Goal: Information Seeking & Learning: Understand process/instructions

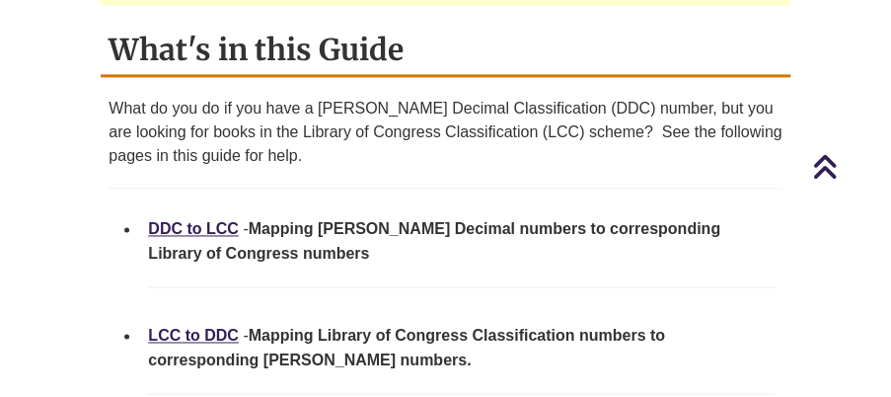
scroll to position [1026, 0]
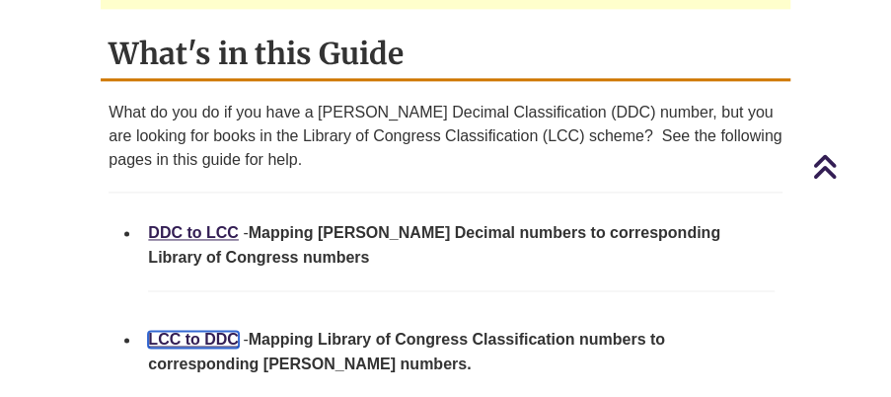
click at [190, 331] on link "LCC to DDC" at bounding box center [193, 339] width 91 height 17
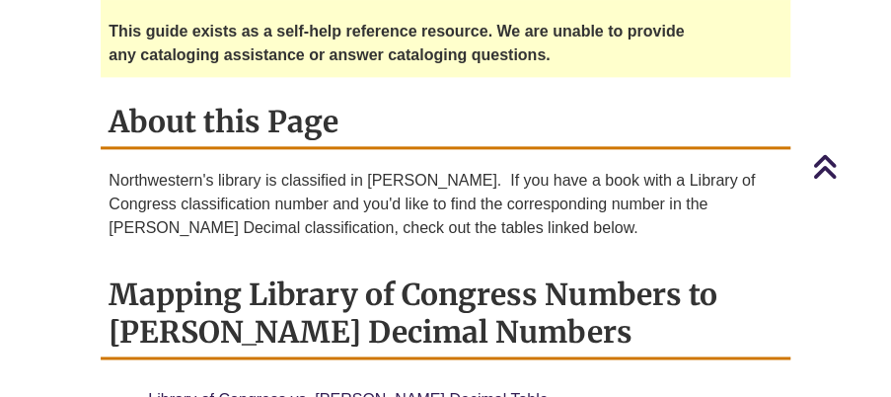
click at [324, 286] on h2 "Mapping Library of Congress Numbers to Dewey Decimal Numbers" at bounding box center [445, 314] width 689 height 90
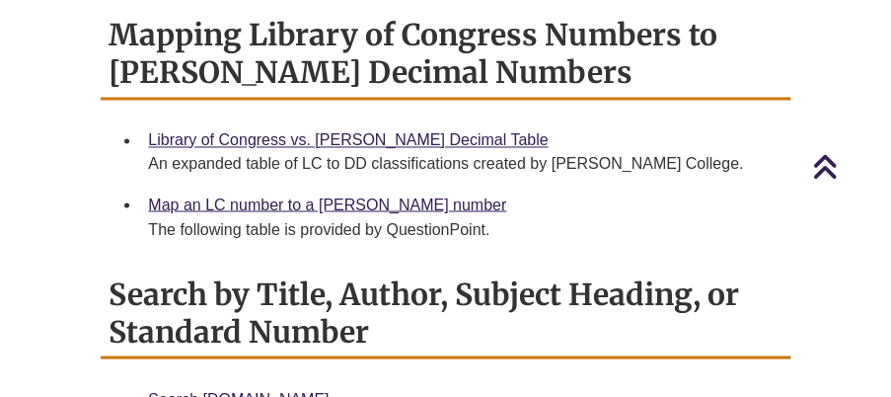
scroll to position [1217, 0]
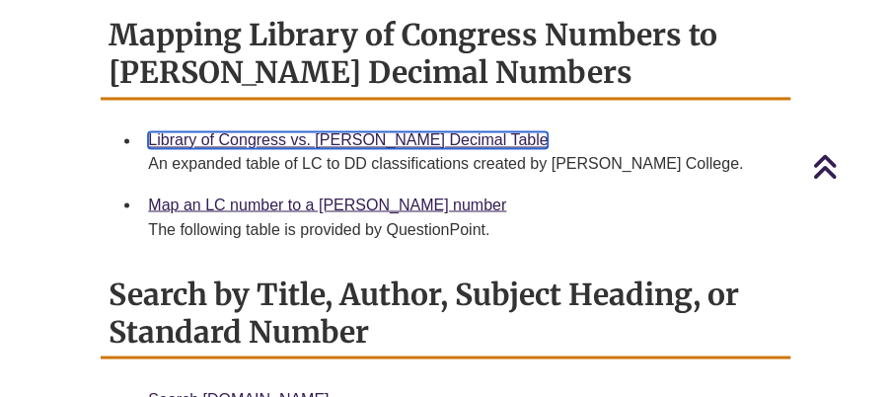
click at [327, 131] on link "Library of Congress vs. Dewey Decimal Table" at bounding box center [348, 139] width 400 height 17
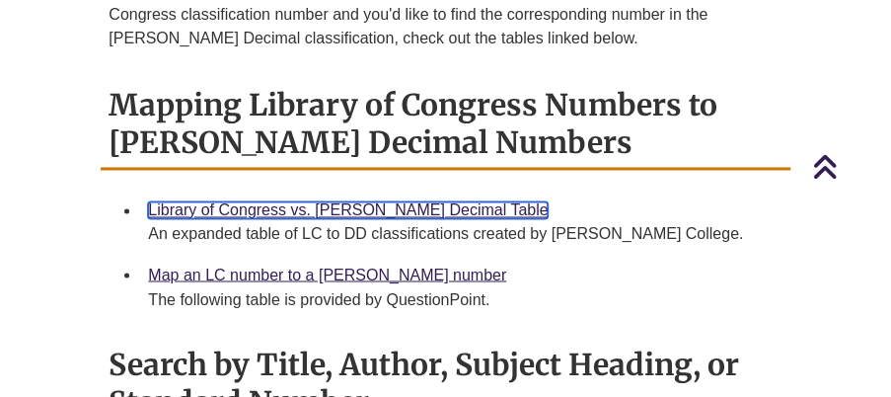
scroll to position [1144, 0]
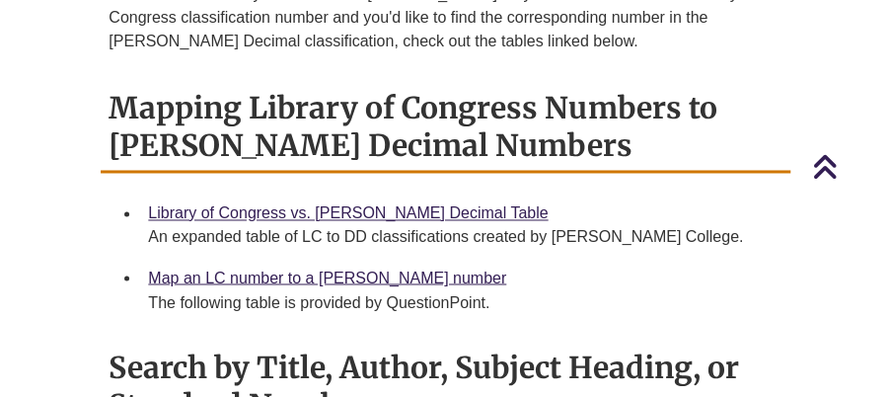
click at [579, 83] on h2 "Mapping Library of Congress Numbers to Dewey Decimal Numbers" at bounding box center [445, 128] width 689 height 90
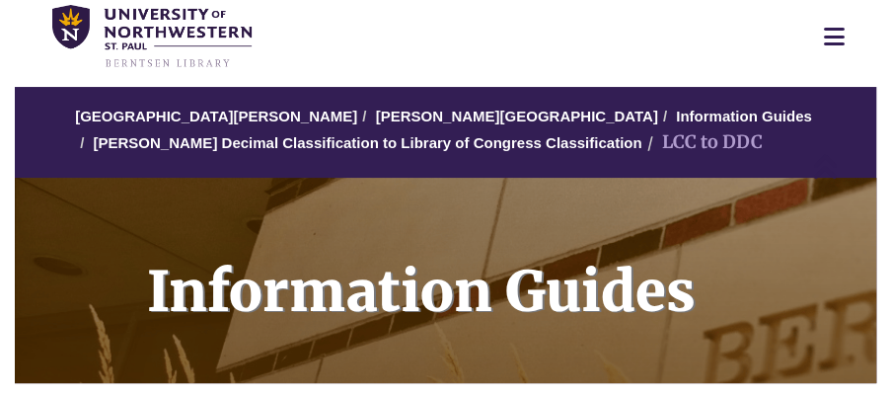
scroll to position [72, 0]
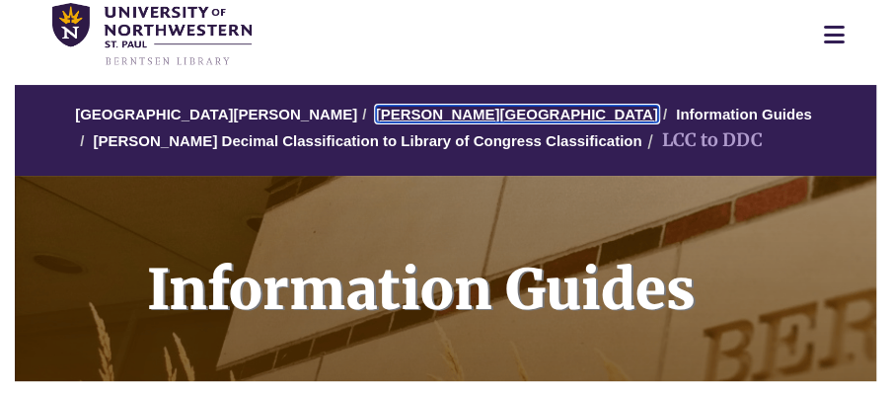
click at [388, 117] on link "Berntsen Library" at bounding box center [517, 114] width 282 height 17
